Goal: Navigation & Orientation: Find specific page/section

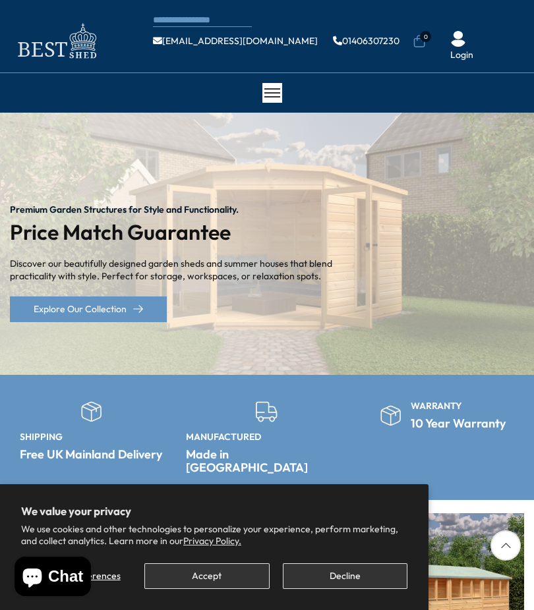
click at [208, 569] on button "Accept" at bounding box center [206, 577] width 125 height 26
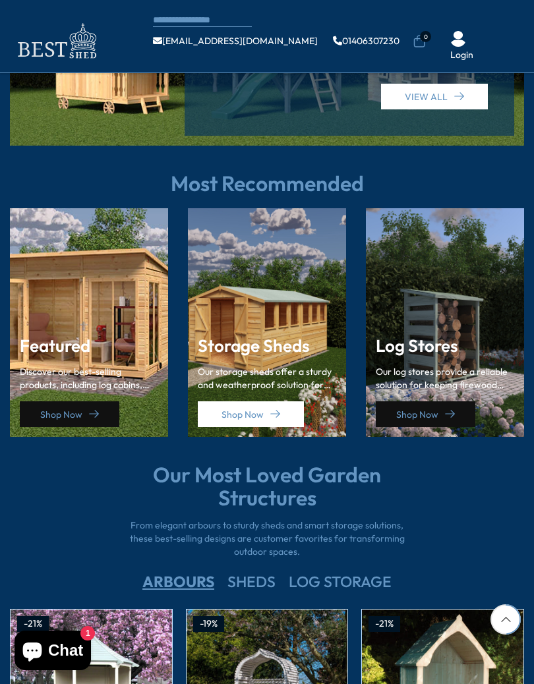
scroll to position [1559, 0]
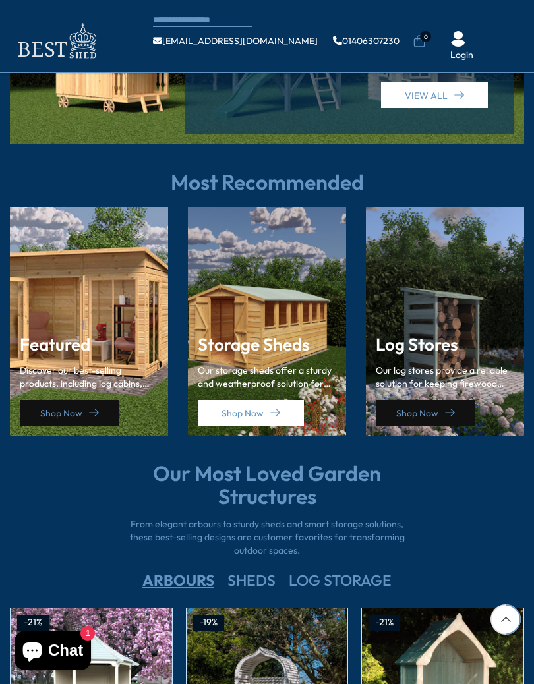
click at [281, 343] on div "Storage Sheds Our storage sheds offer a sturdy and weatherproof solution for ke…" at bounding box center [267, 381] width 138 height 90
click at [275, 408] on icon at bounding box center [275, 413] width 10 height 10
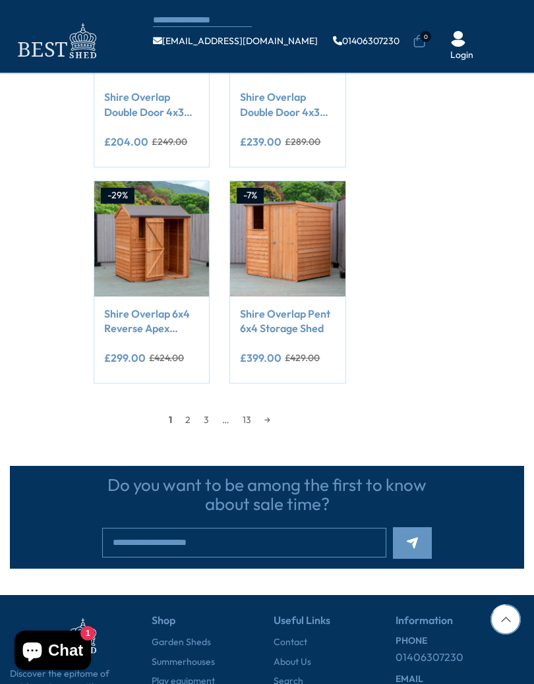
scroll to position [1144, 0]
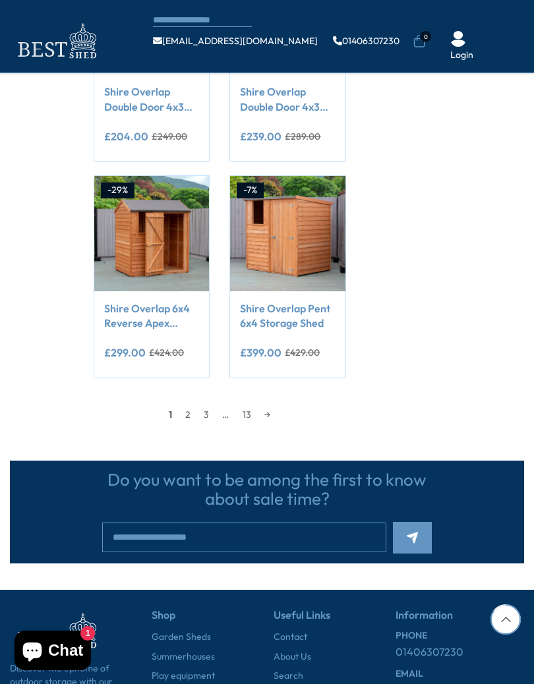
click at [275, 413] on link "→" at bounding box center [267, 415] width 19 height 20
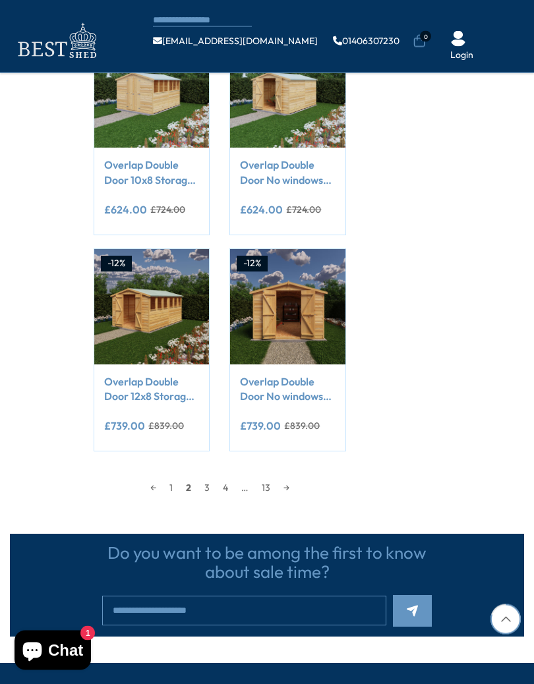
scroll to position [1071, 0]
click at [291, 483] on link "→" at bounding box center [286, 488] width 19 height 20
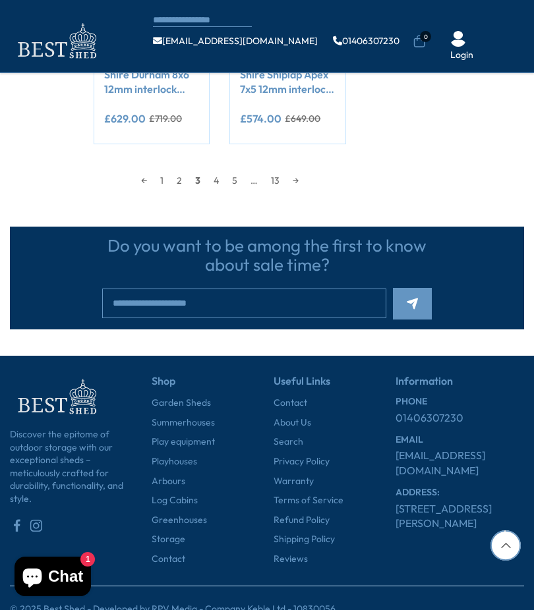
scroll to position [1420, 0]
